Goal: Complete application form: Complete application form

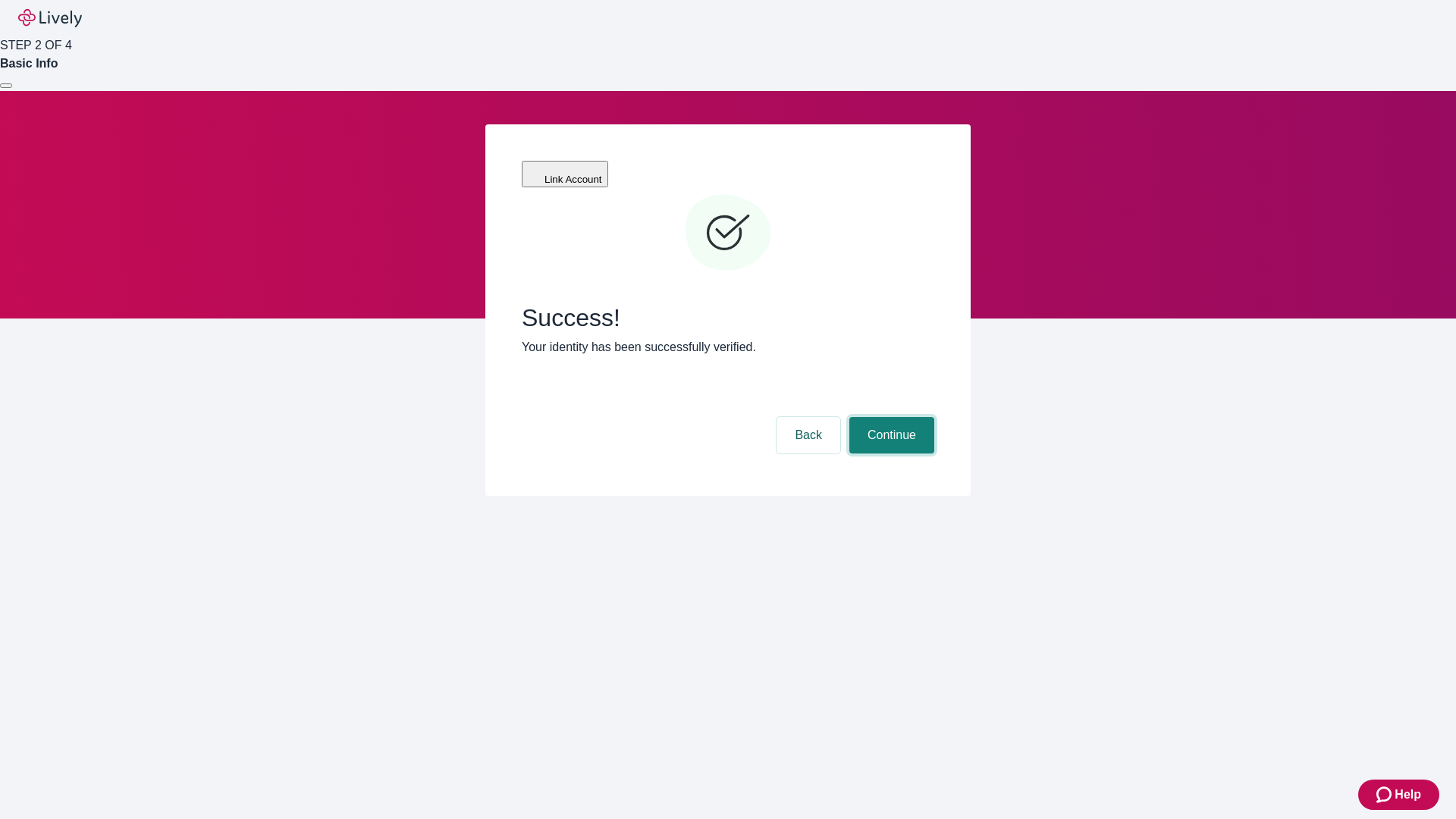
click at [890, 417] on button "Continue" at bounding box center [891, 435] width 85 height 36
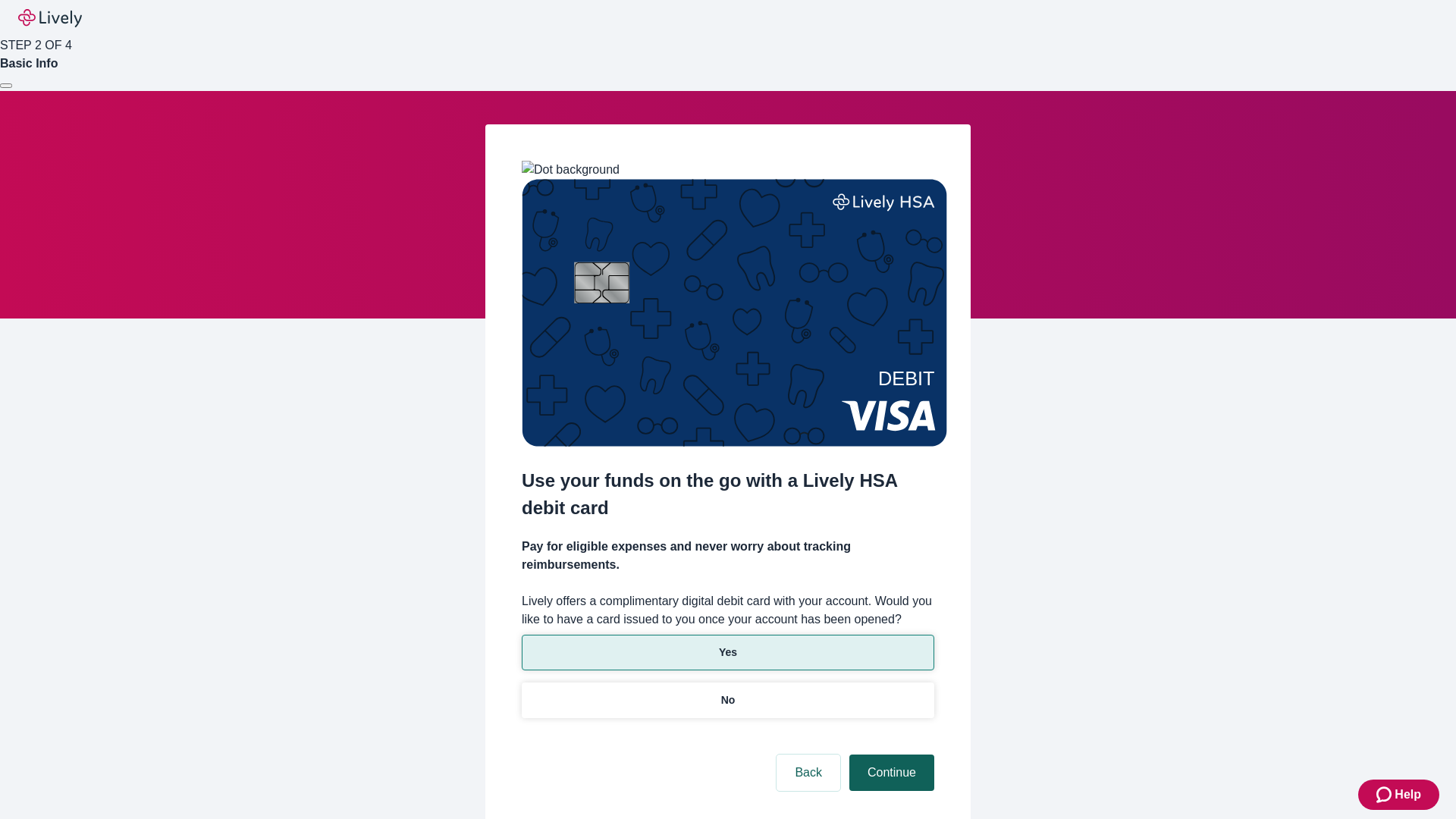
click at [727, 692] on p "No" at bounding box center [728, 700] width 14 height 16
click at [890, 754] on button "Continue" at bounding box center [891, 772] width 85 height 36
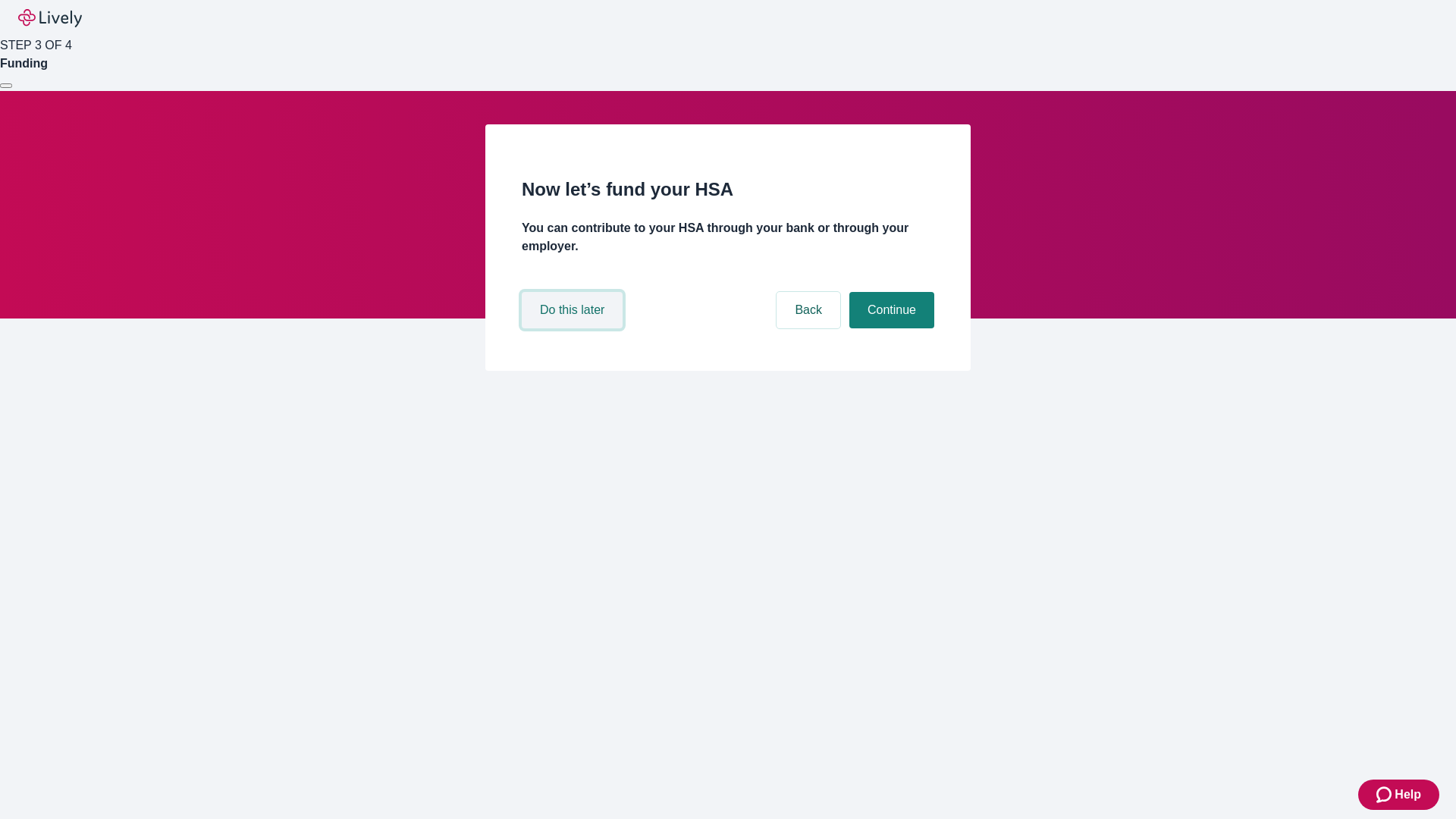
click at [574, 328] on button "Do this later" at bounding box center [572, 310] width 101 height 36
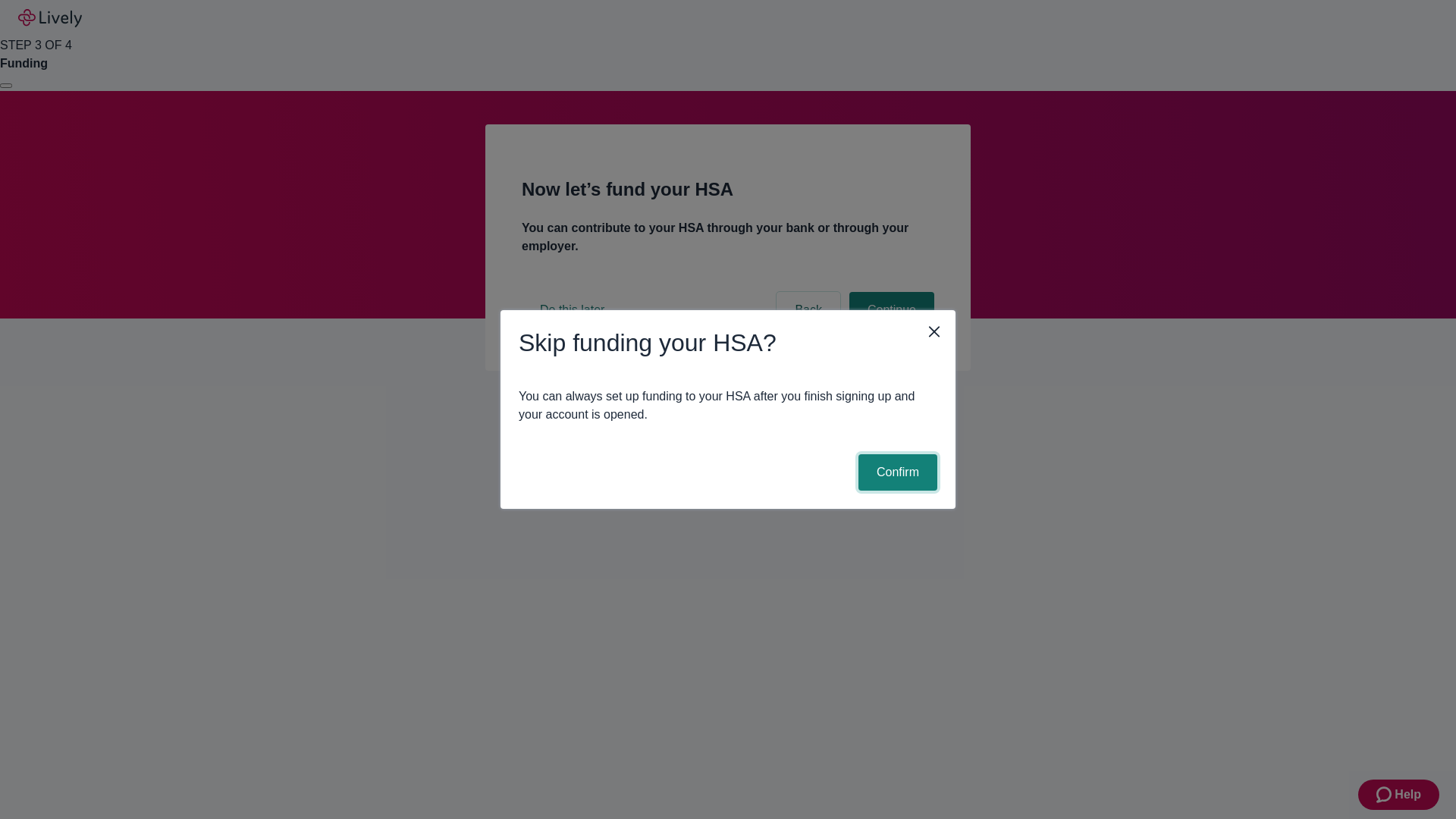
click at [895, 472] on button "Confirm" at bounding box center [898, 472] width 79 height 36
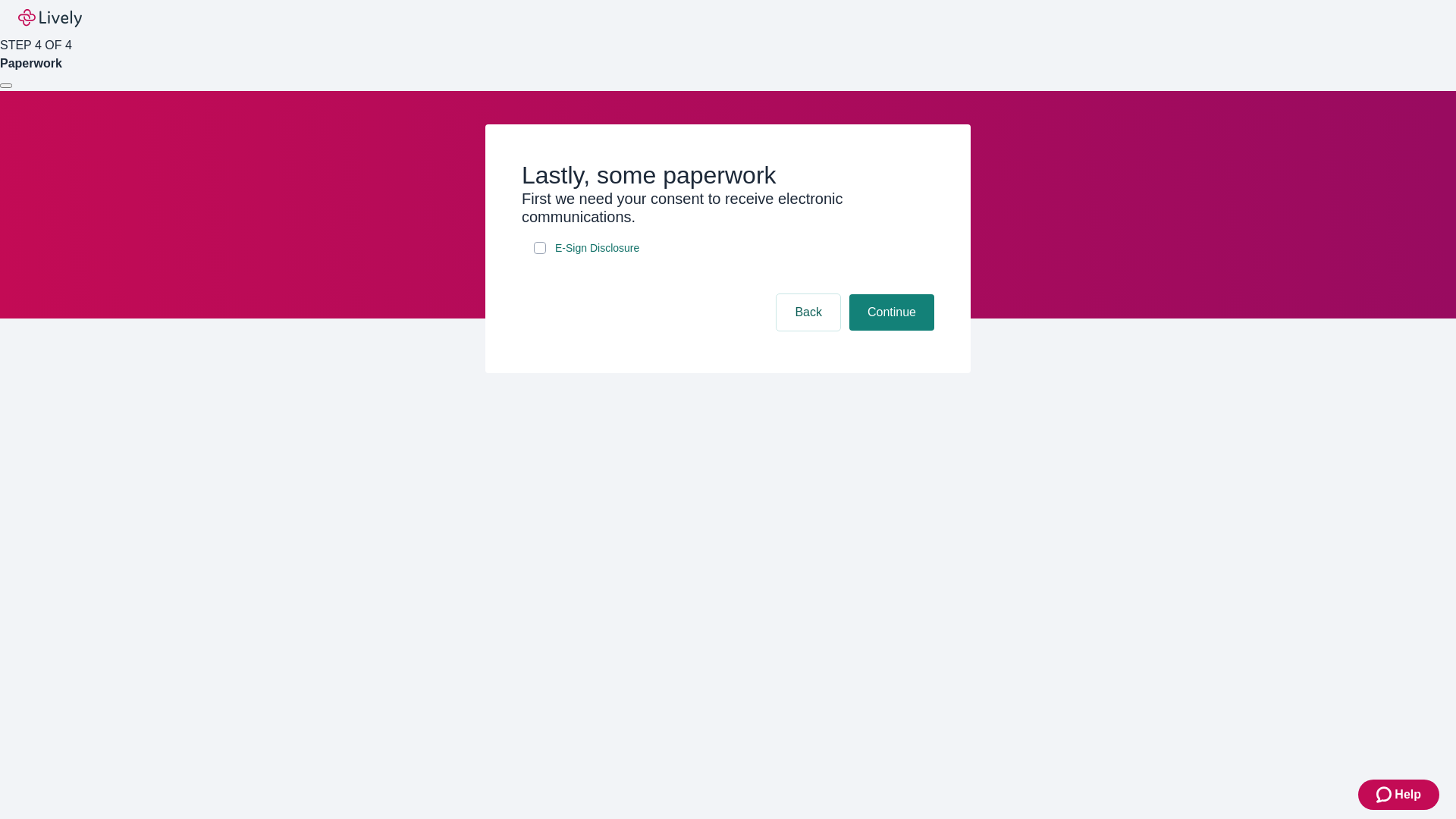
click at [540, 254] on input "E-Sign Disclosure" at bounding box center [540, 248] width 12 height 12
checkbox input "true"
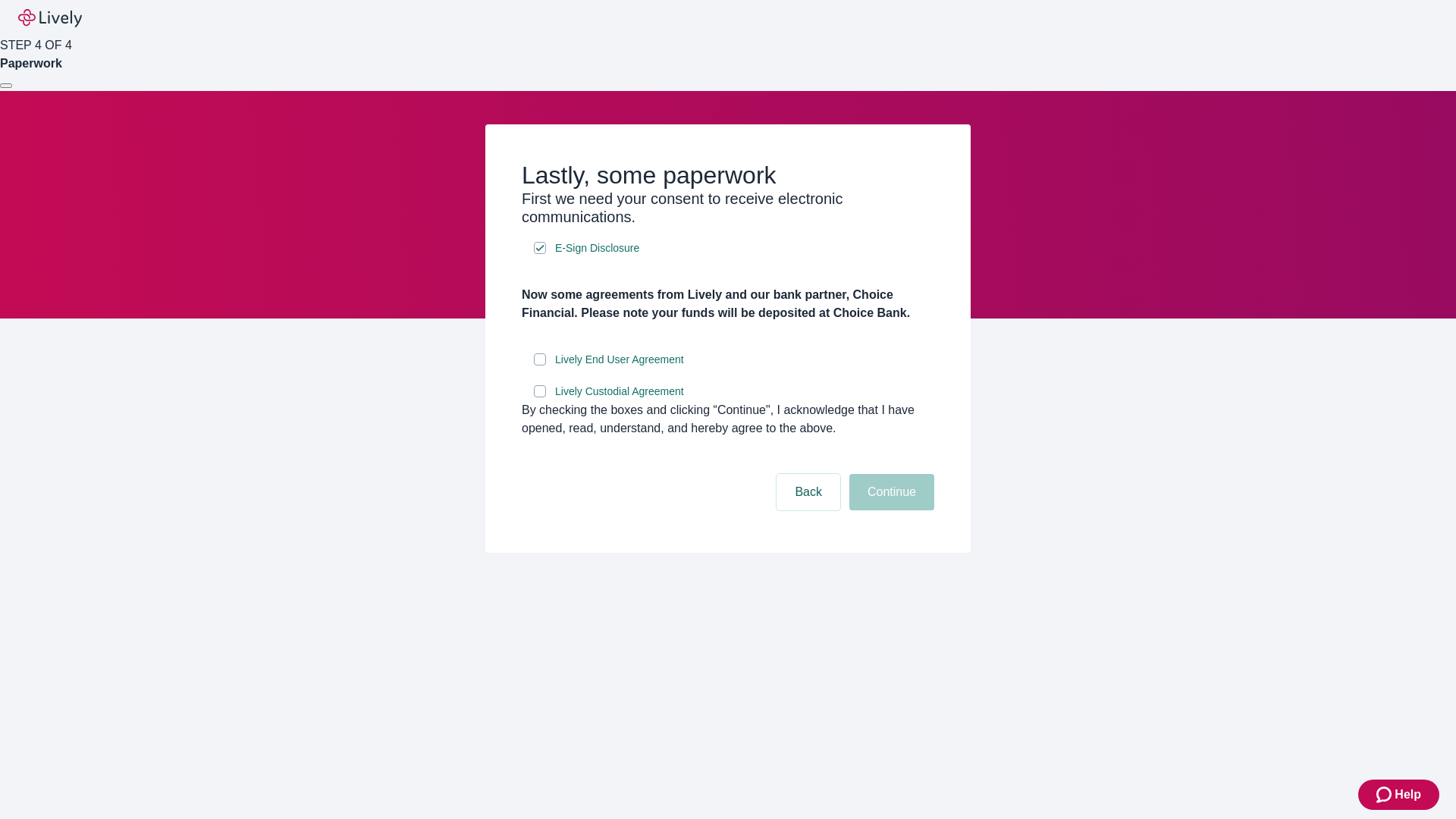
click at [540, 366] on input "Lively End User Agreement" at bounding box center [540, 359] width 12 height 12
checkbox input "true"
click at [540, 397] on input "Lively Custodial Agreement" at bounding box center [540, 391] width 12 height 12
checkbox input "true"
click at [890, 510] on button "Continue" at bounding box center [891, 492] width 85 height 36
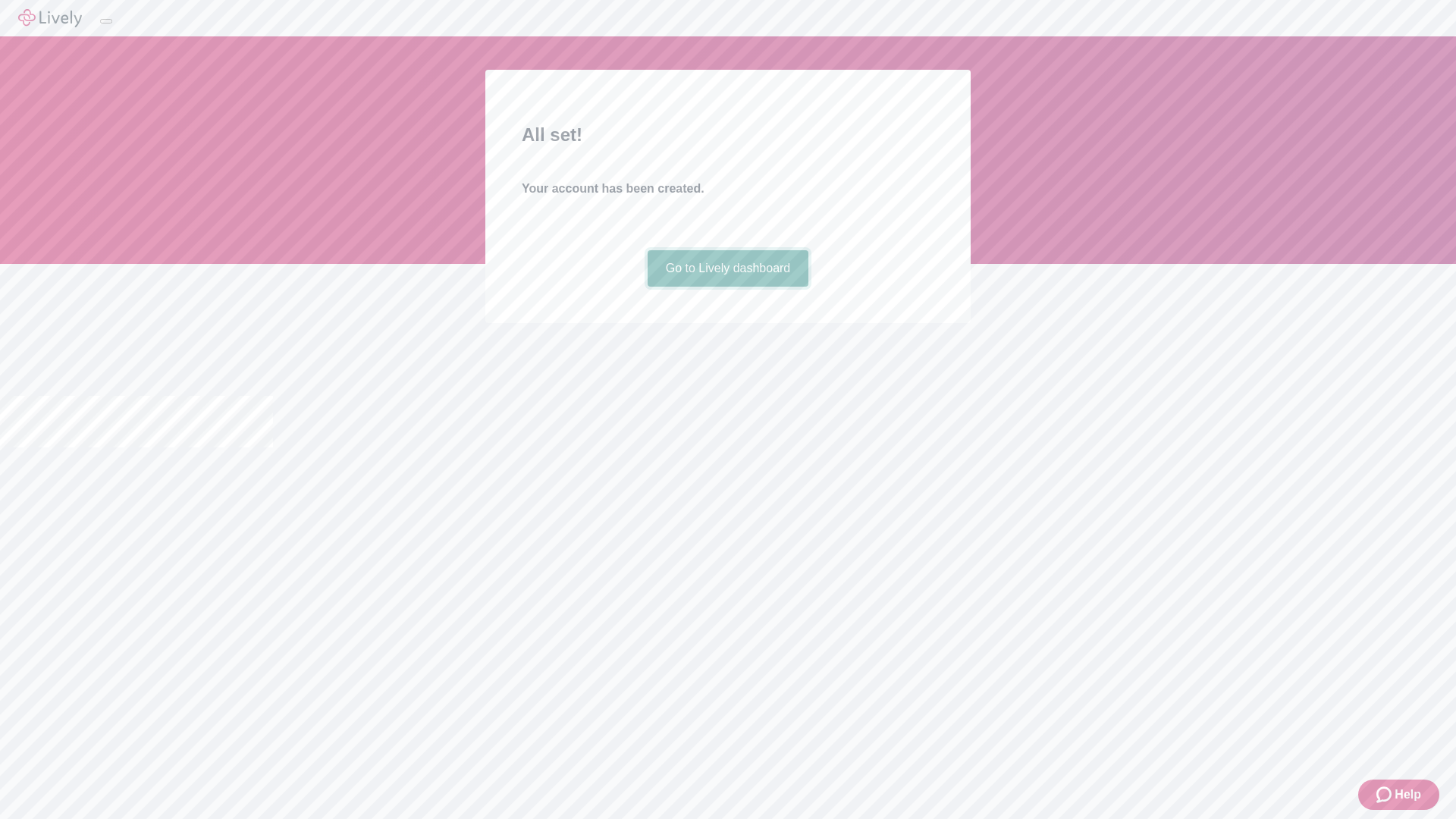
click at [727, 287] on link "Go to Lively dashboard" at bounding box center [728, 268] width 161 height 36
